Goal: Task Accomplishment & Management: Use online tool/utility

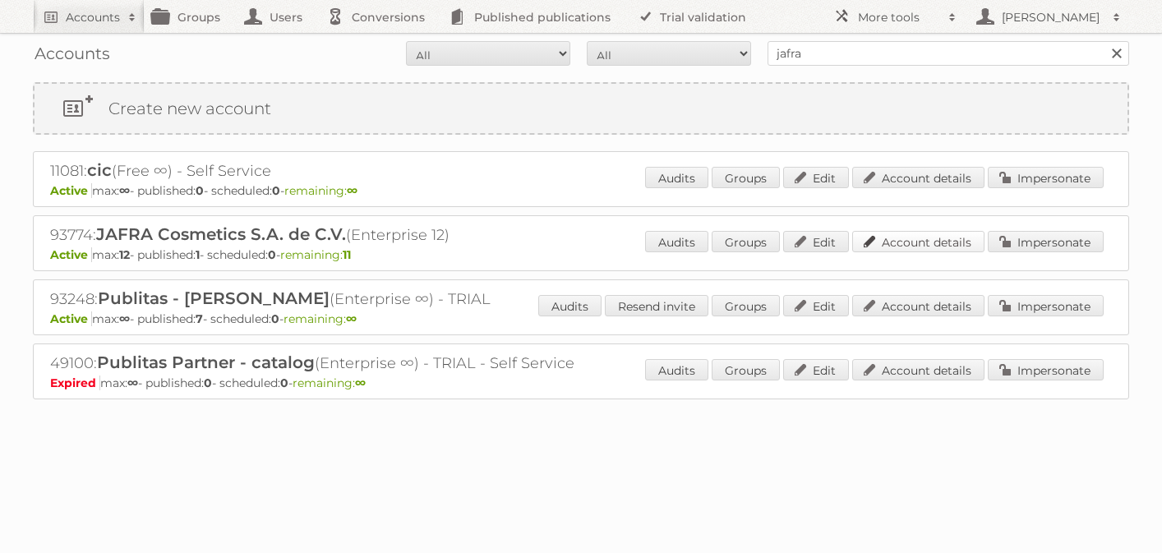
click at [910, 239] on link "Account details" at bounding box center [918, 241] width 132 height 21
drag, startPoint x: 831, startPoint y: 53, endPoint x: 698, endPoint y: 53, distance: 132.3
click at [698, 53] on form "All Active Expired Pending All Paid Trials Self service jafra Search" at bounding box center [581, 53] width 1096 height 25
type input "maxiconsumo"
click at [1103, 41] on input "Search" at bounding box center [1115, 53] width 25 height 25
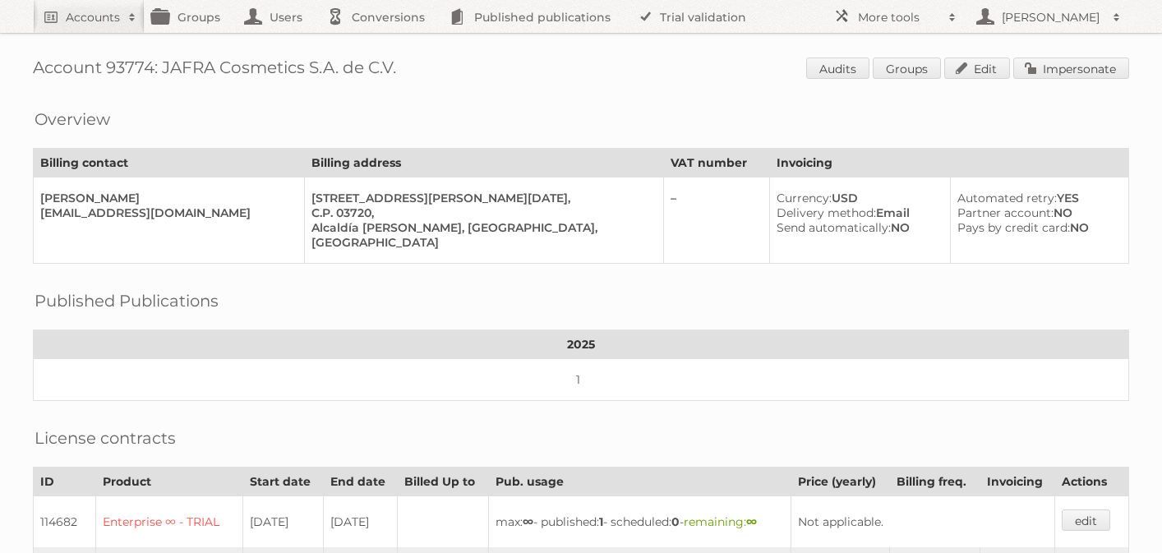
scroll to position [454, 0]
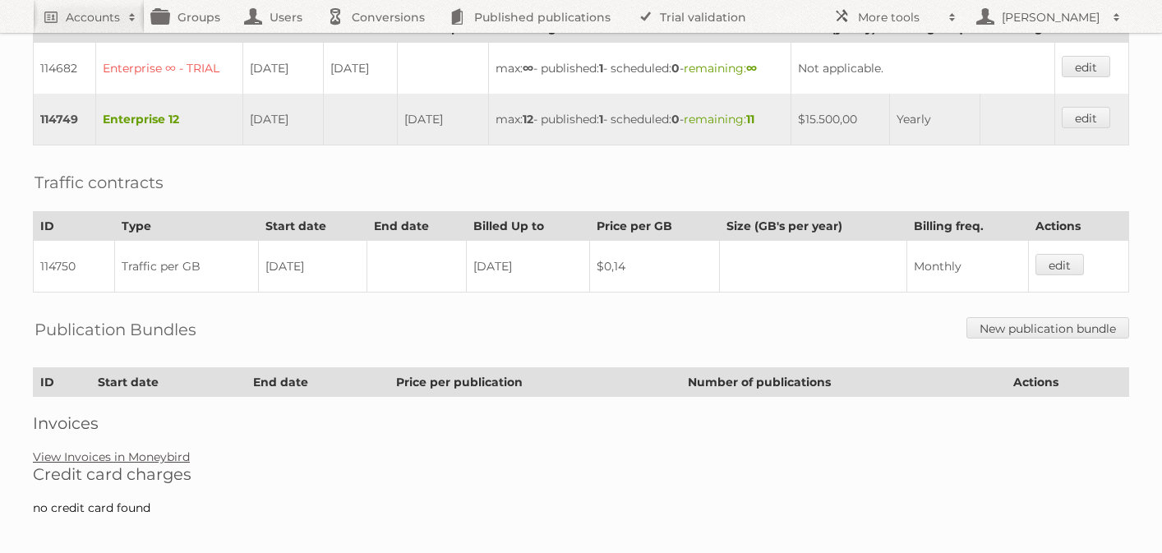
click at [100, 449] on link "View Invoices in Moneybird" at bounding box center [111, 456] width 157 height 15
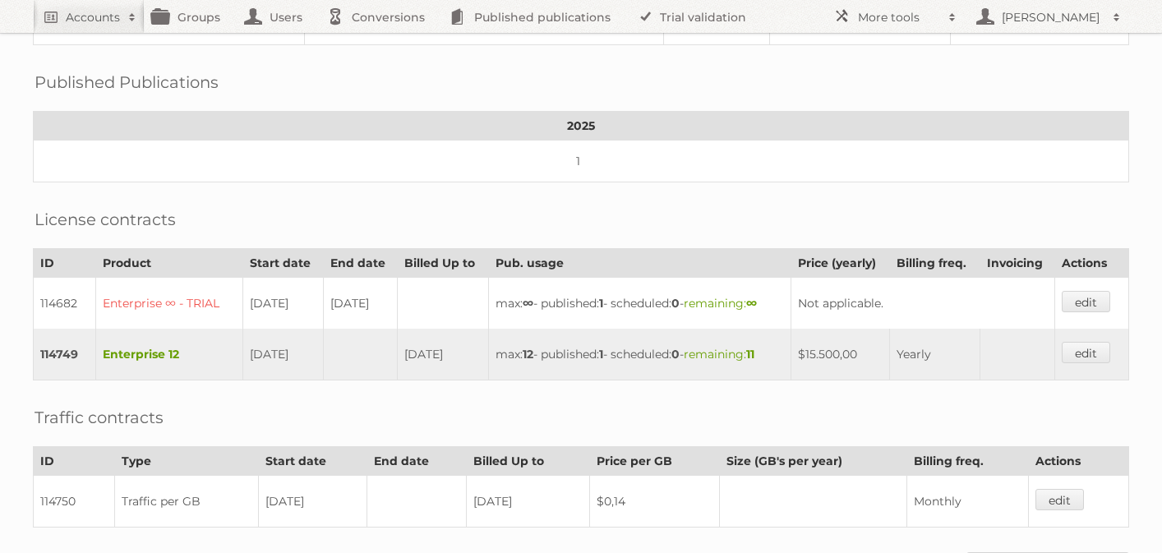
scroll to position [0, 0]
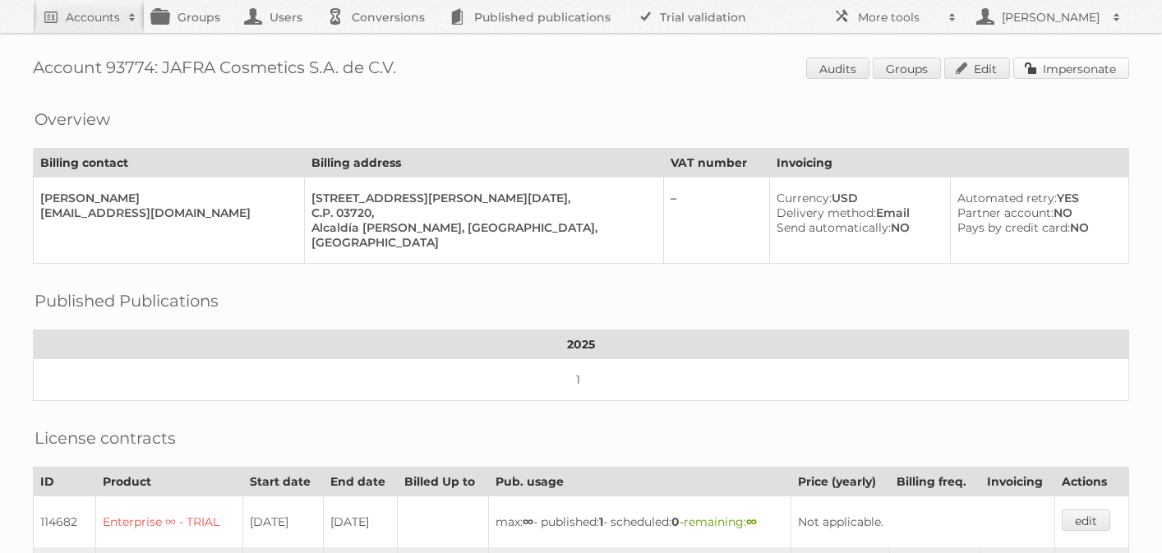
click at [1067, 68] on link "Impersonate" at bounding box center [1071, 68] width 116 height 21
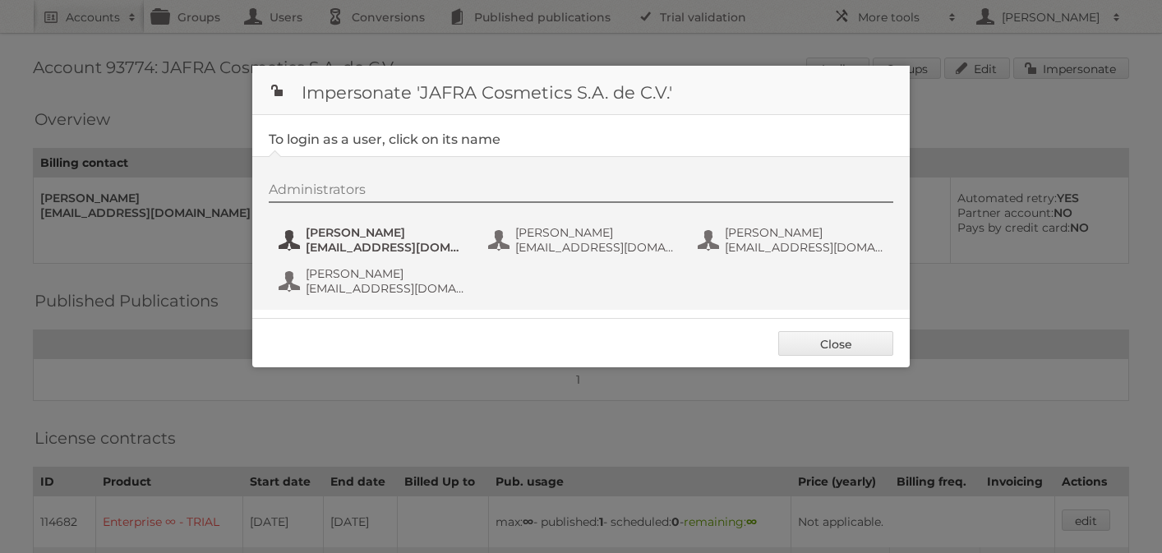
click at [334, 251] on span "[EMAIL_ADDRESS][DOMAIN_NAME]" at bounding box center [385, 247] width 159 height 15
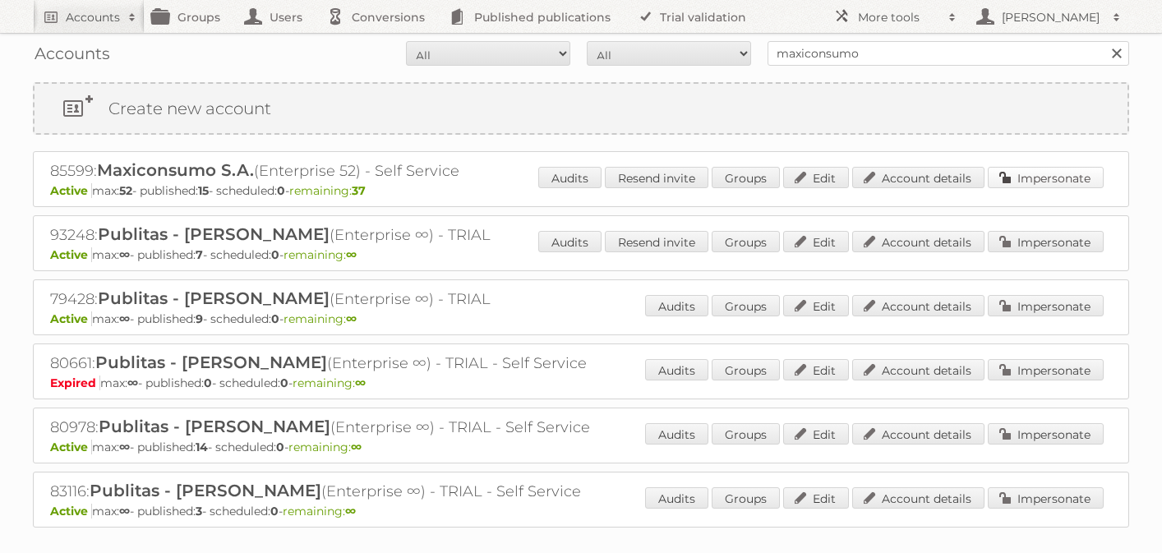
click at [1018, 178] on link "Impersonate" at bounding box center [1046, 177] width 116 height 21
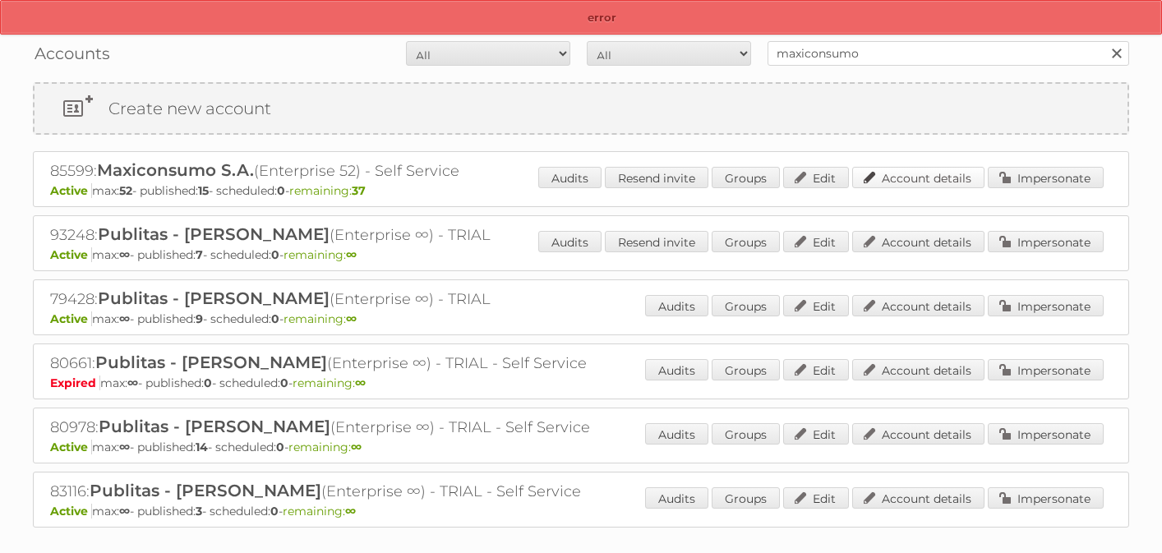
click at [926, 180] on link "Account details" at bounding box center [918, 177] width 132 height 21
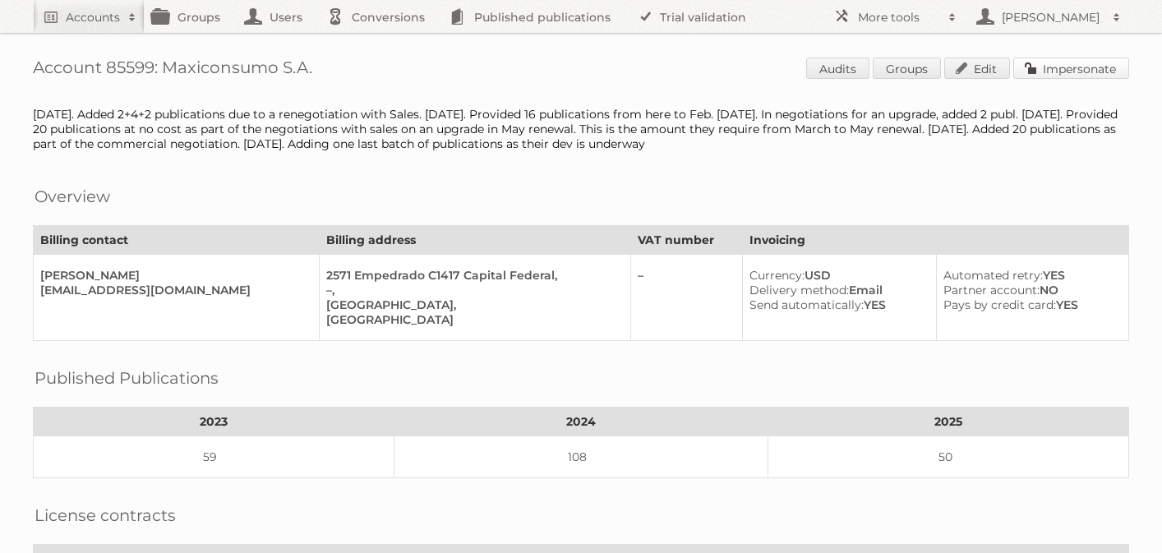
click at [1071, 67] on link "Impersonate" at bounding box center [1071, 68] width 116 height 21
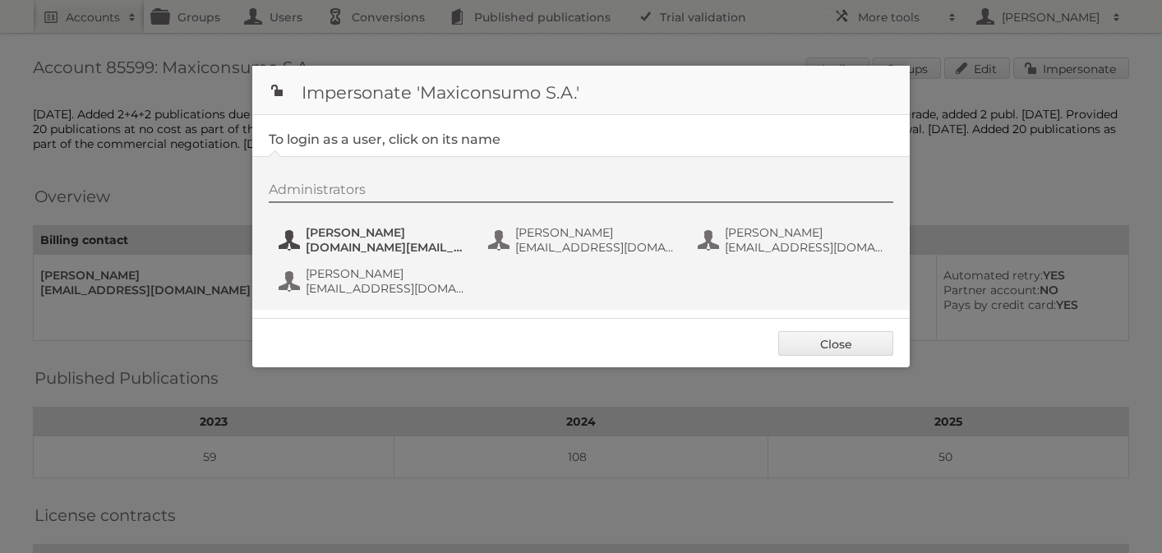
click at [358, 234] on span "Abraham Vegas" at bounding box center [385, 232] width 159 height 15
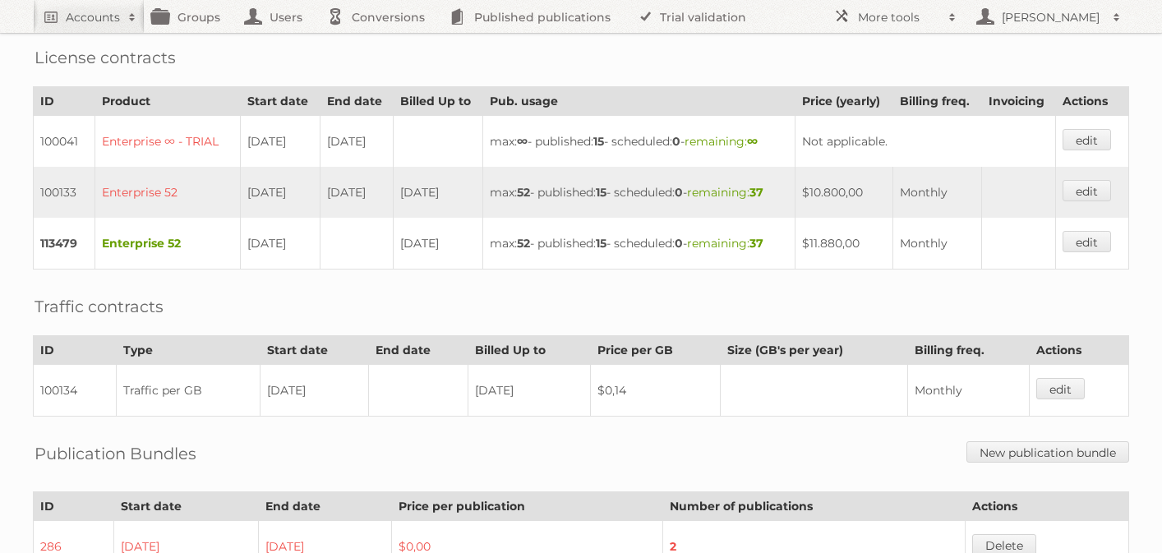
scroll to position [453, 0]
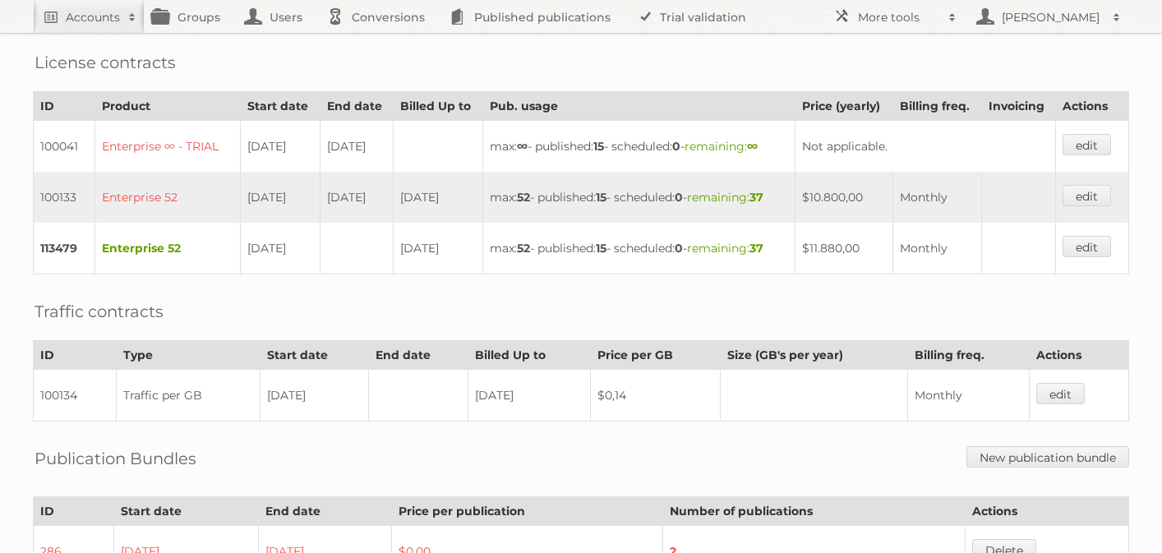
click at [121, 234] on td "Enterprise 52" at bounding box center [167, 249] width 145 height 52
click at [122, 238] on td "Enterprise 52" at bounding box center [167, 249] width 145 height 52
click at [70, 239] on td "113479" at bounding box center [65, 249] width 62 height 52
click at [129, 242] on td "Enterprise 52" at bounding box center [167, 249] width 145 height 52
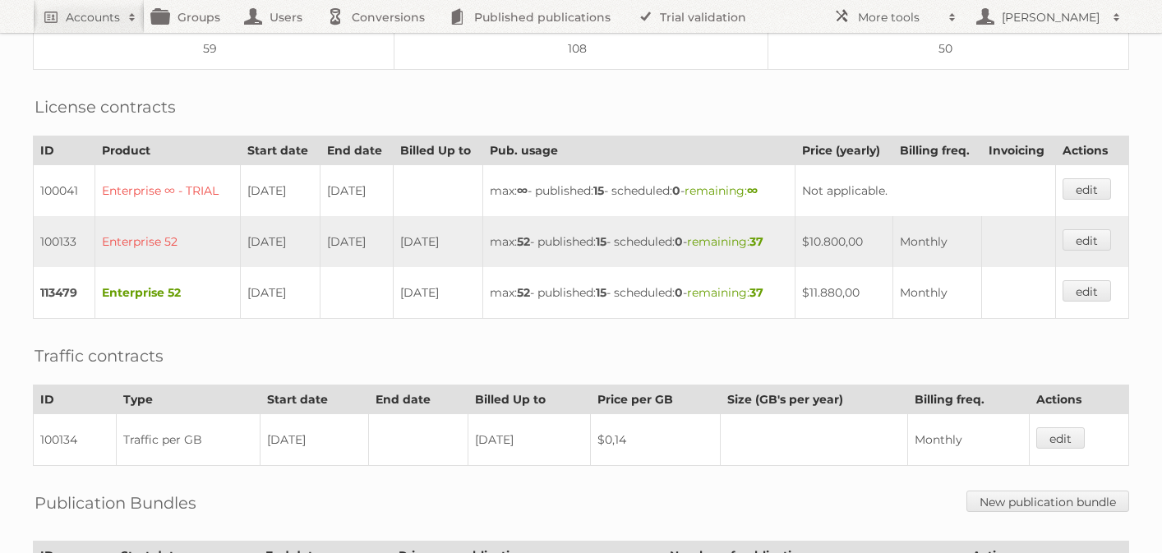
scroll to position [403, 0]
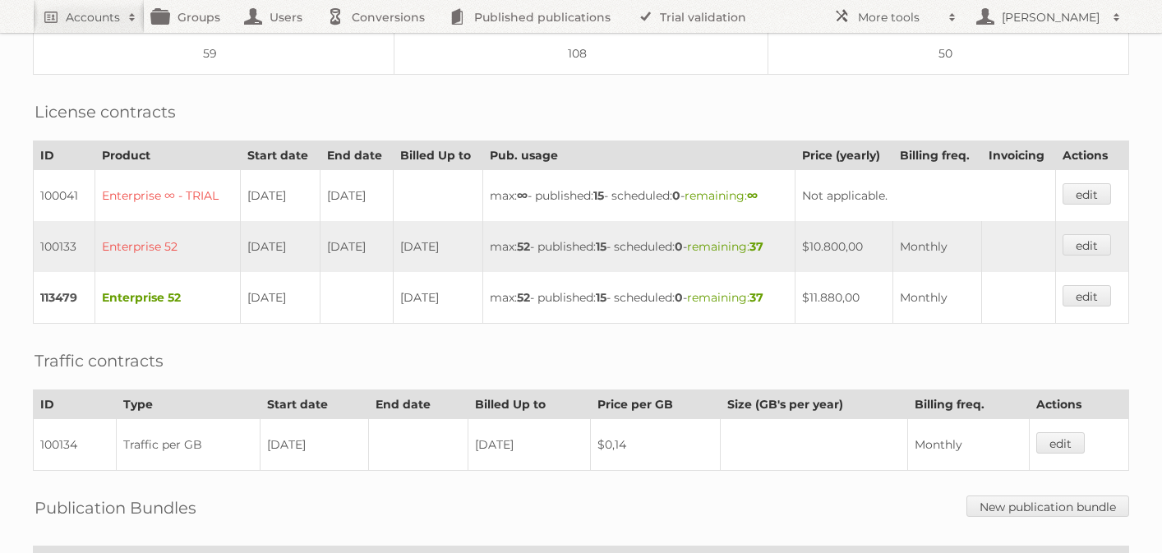
click at [137, 288] on td "Enterprise 52" at bounding box center [167, 298] width 145 height 52
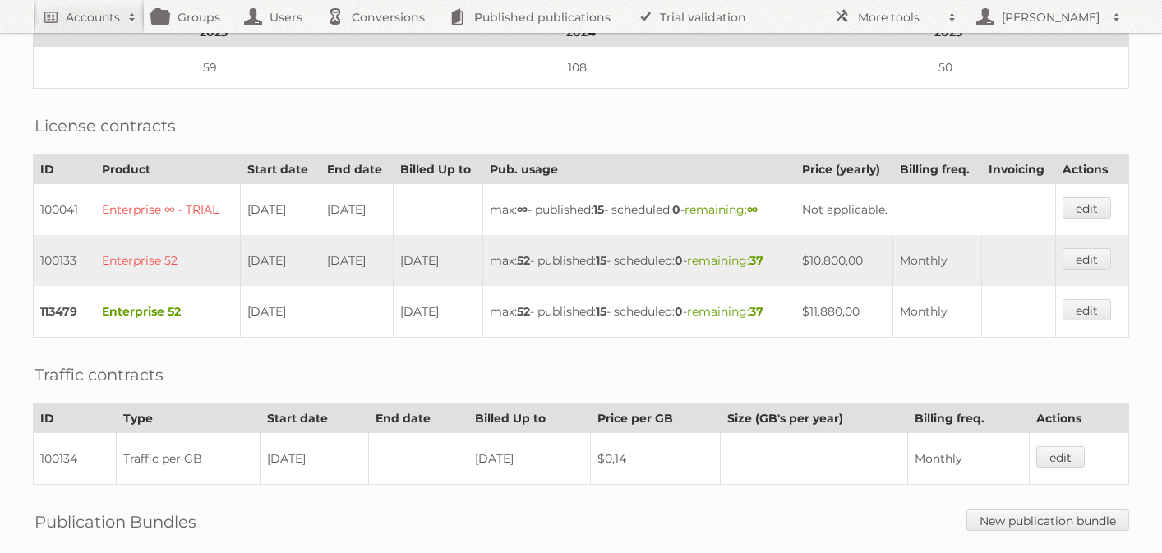
click at [65, 302] on td "113479" at bounding box center [65, 312] width 62 height 52
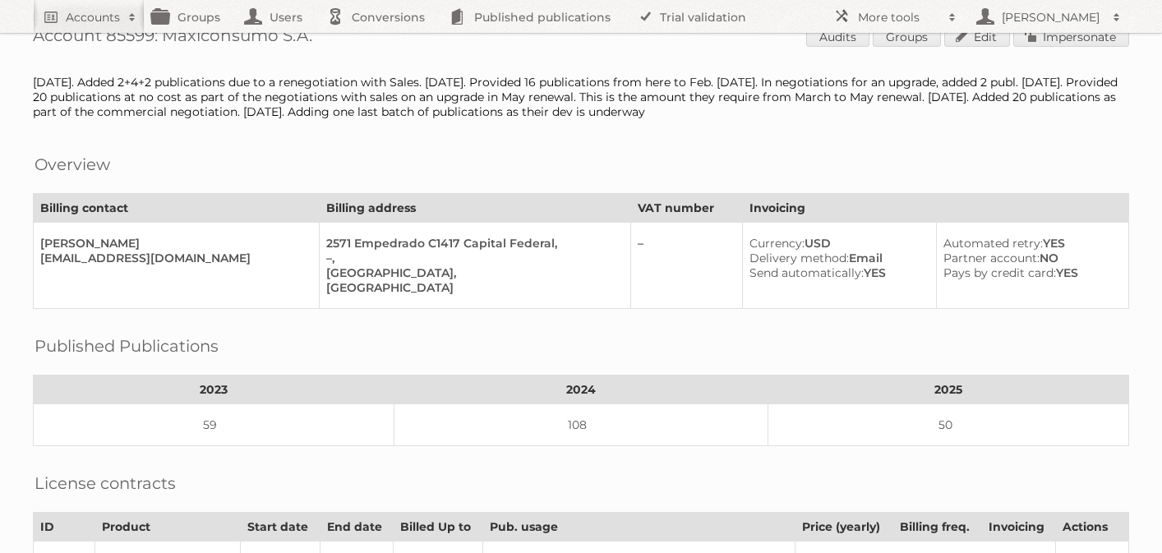
scroll to position [0, 0]
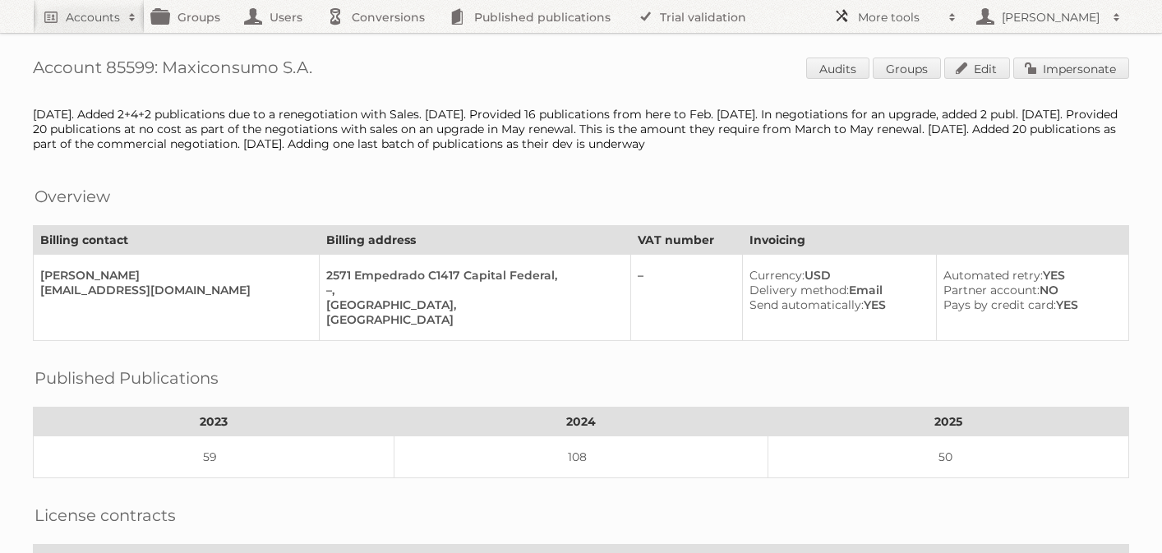
click at [950, 21] on span at bounding box center [952, 17] width 25 height 16
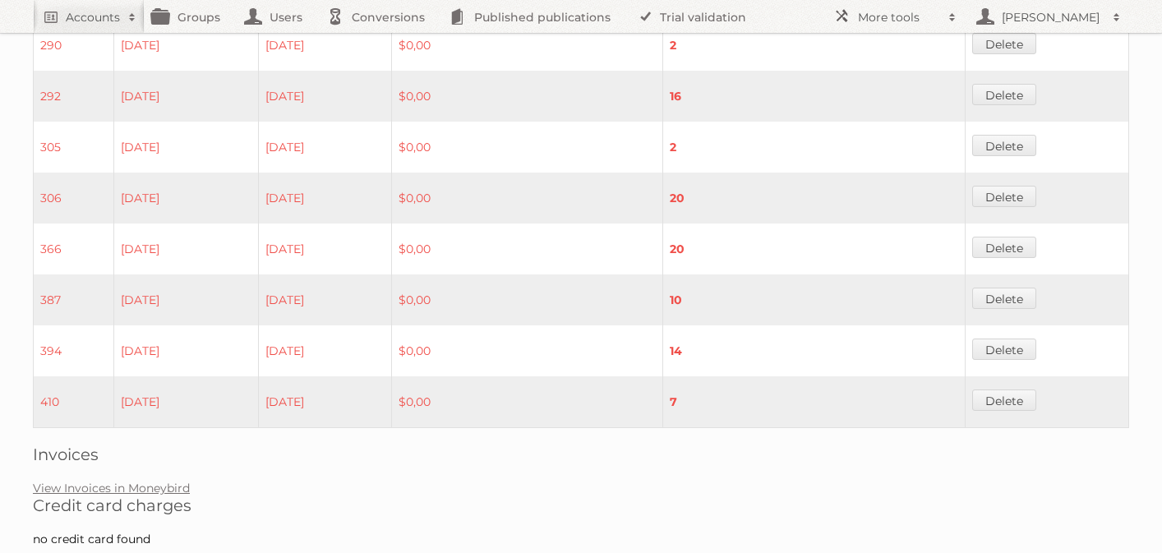
scroll to position [1085, 0]
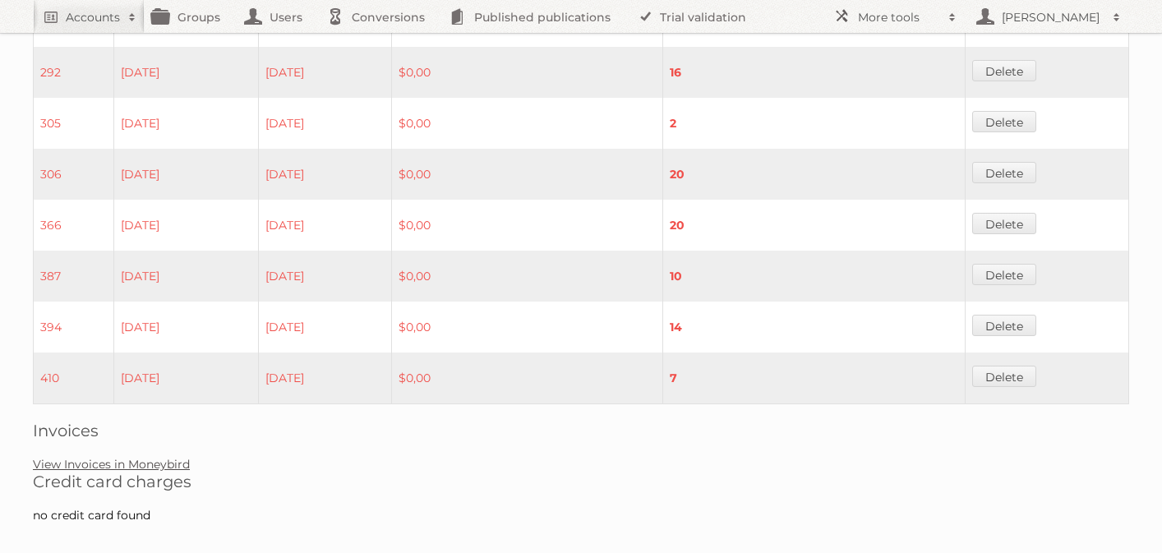
click at [161, 457] on link "View Invoices in Moneybird" at bounding box center [111, 464] width 157 height 15
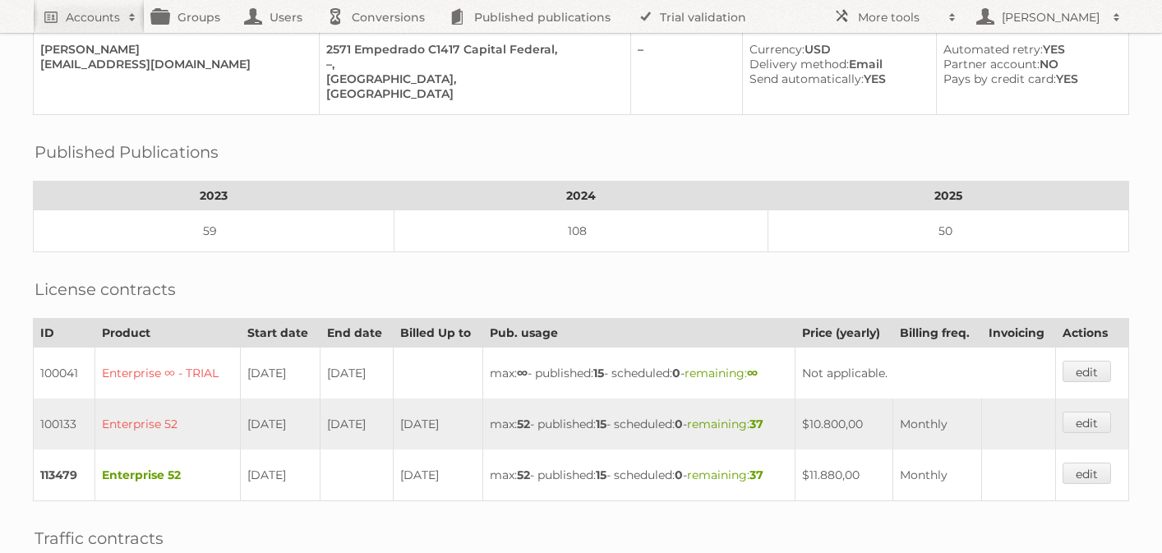
scroll to position [0, 0]
